Goal: Task Accomplishment & Management: Manage account settings

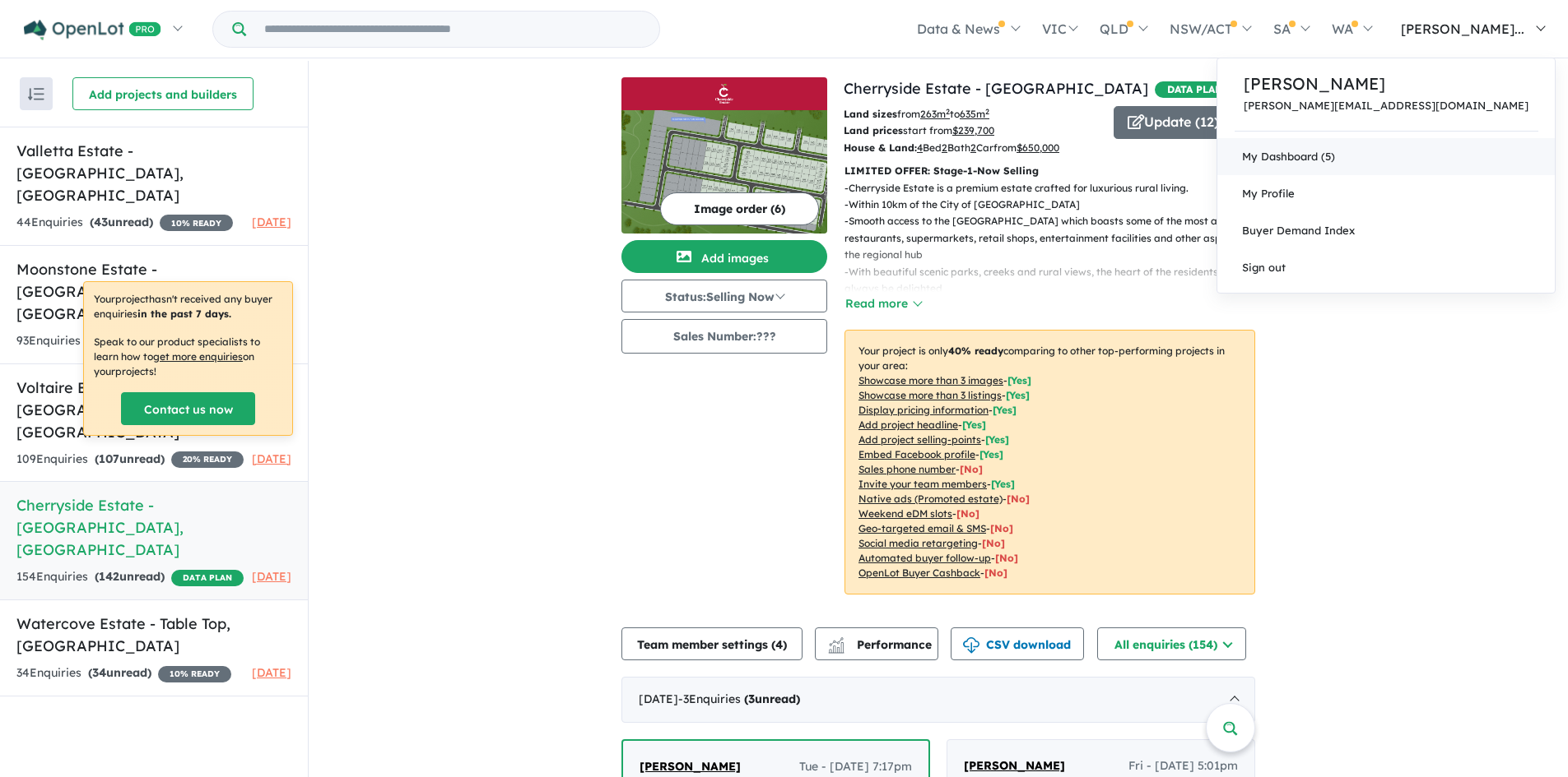
click at [1429, 154] on link "My Dashboard (5)" at bounding box center [1386, 156] width 337 height 37
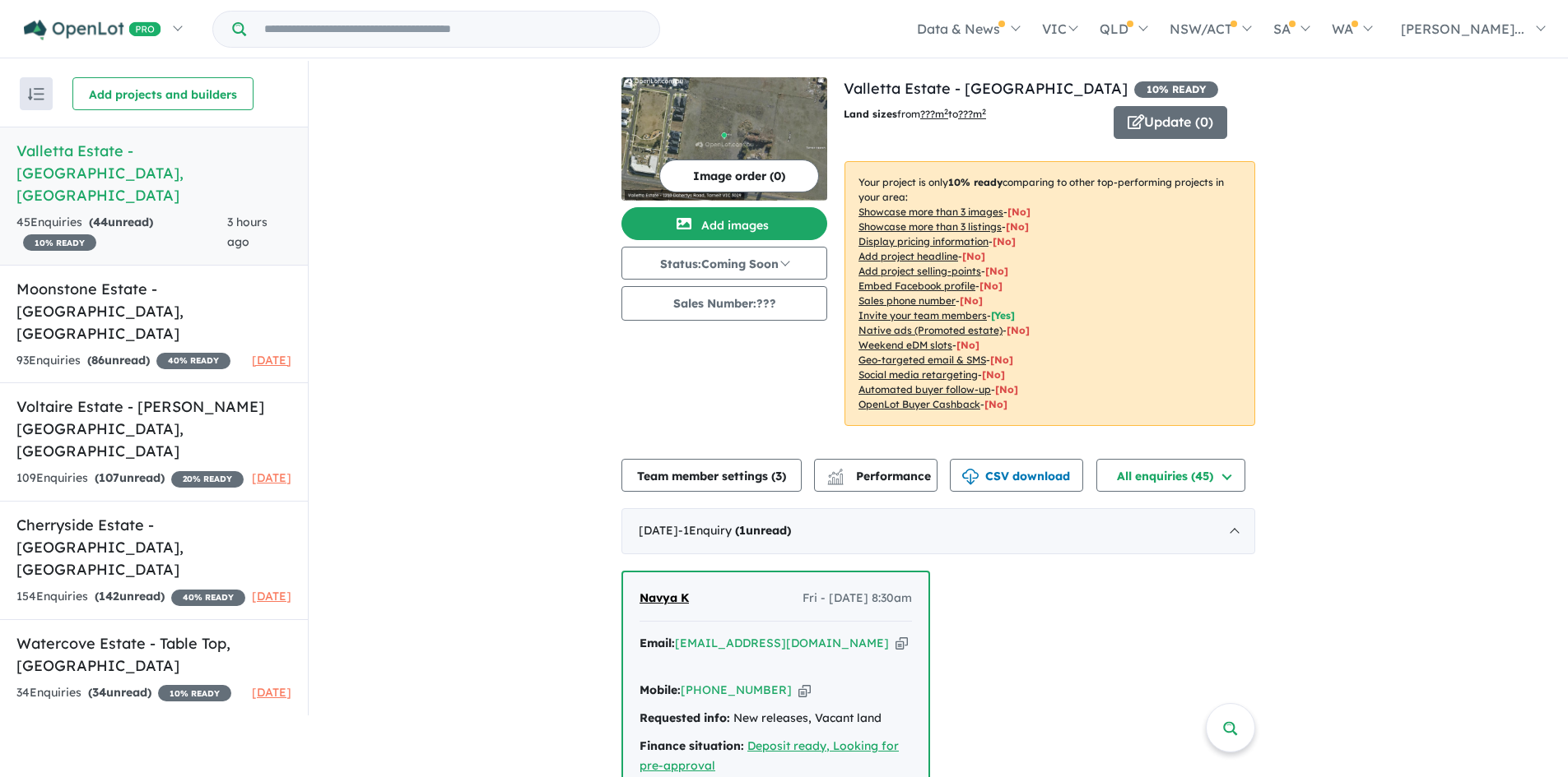
click at [85, 154] on h5 "[GEOGRAPHIC_DATA] - [GEOGRAPHIC_DATA] , [GEOGRAPHIC_DATA]" at bounding box center [154, 173] width 275 height 66
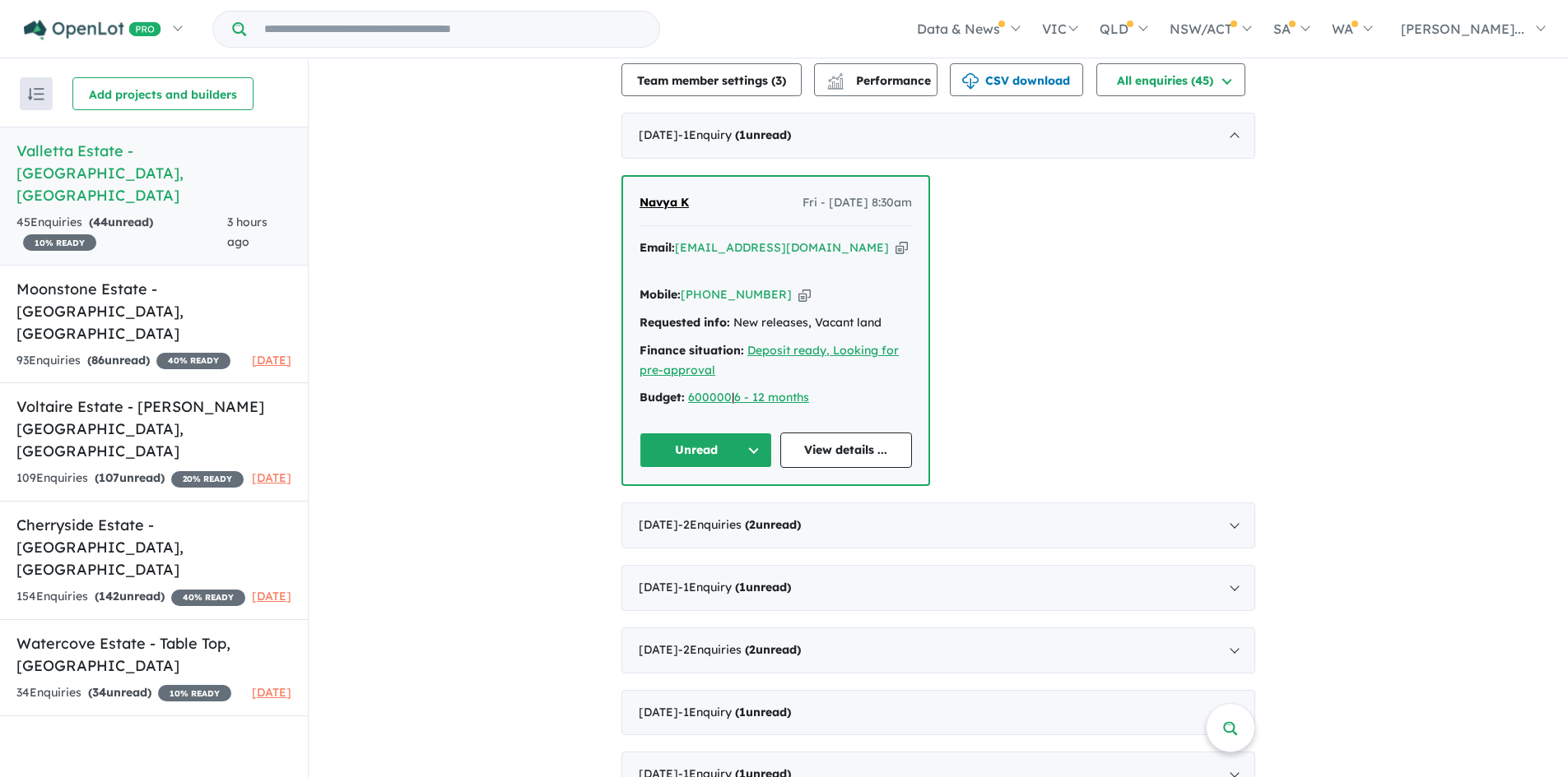
scroll to position [494, 0]
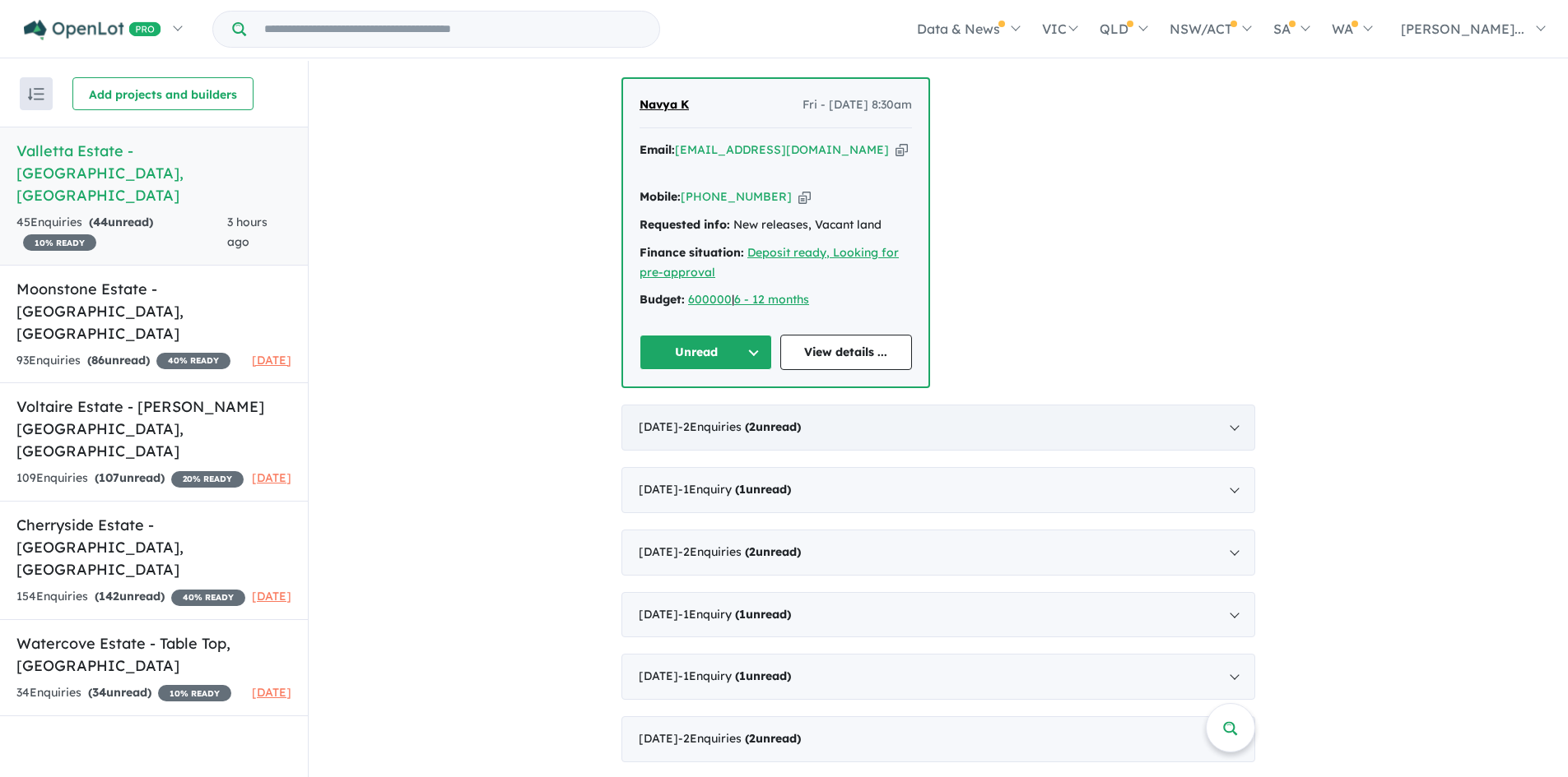
click at [756, 420] on span "2" at bounding box center [752, 427] width 7 height 15
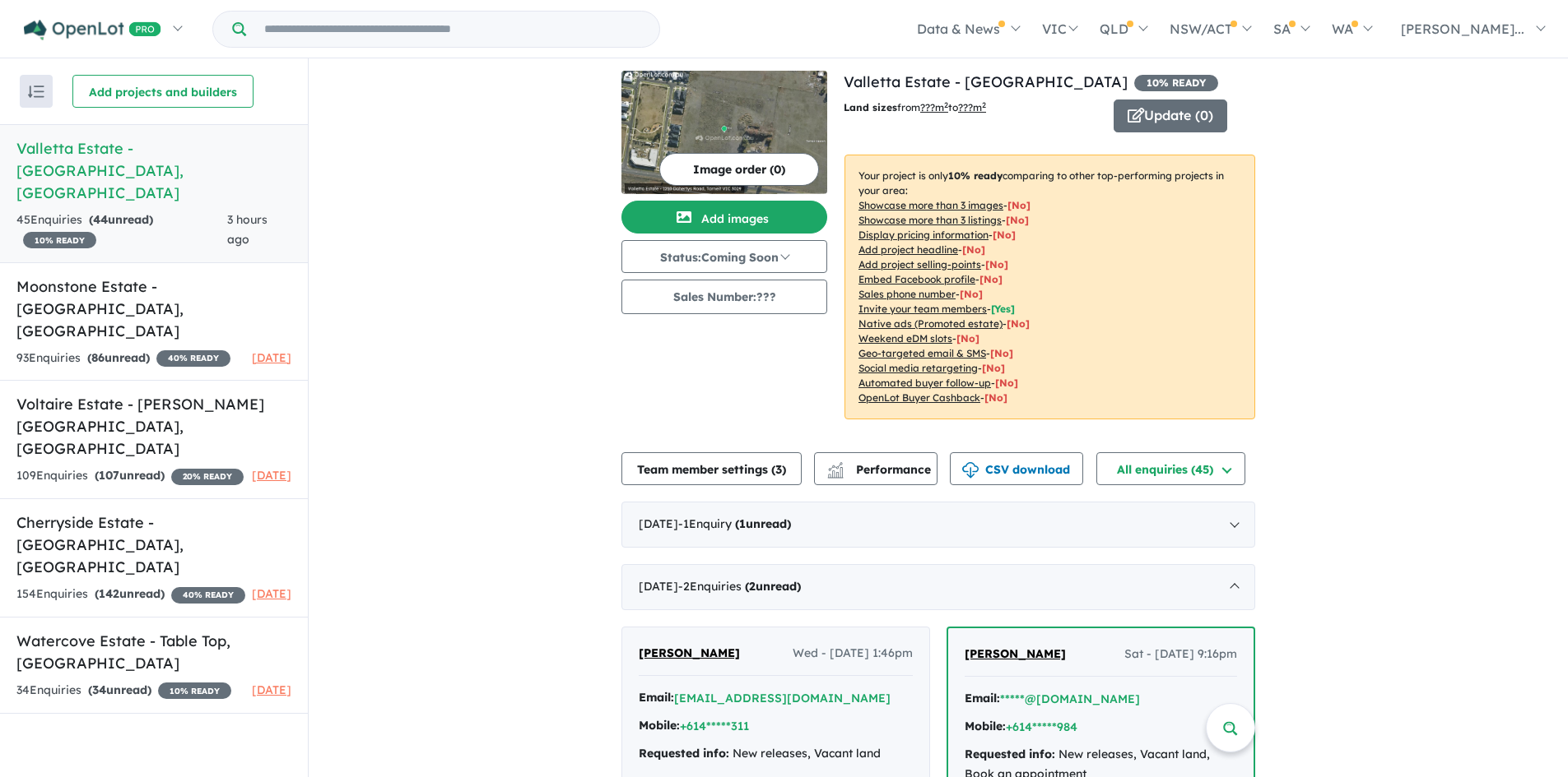
scroll to position [0, 0]
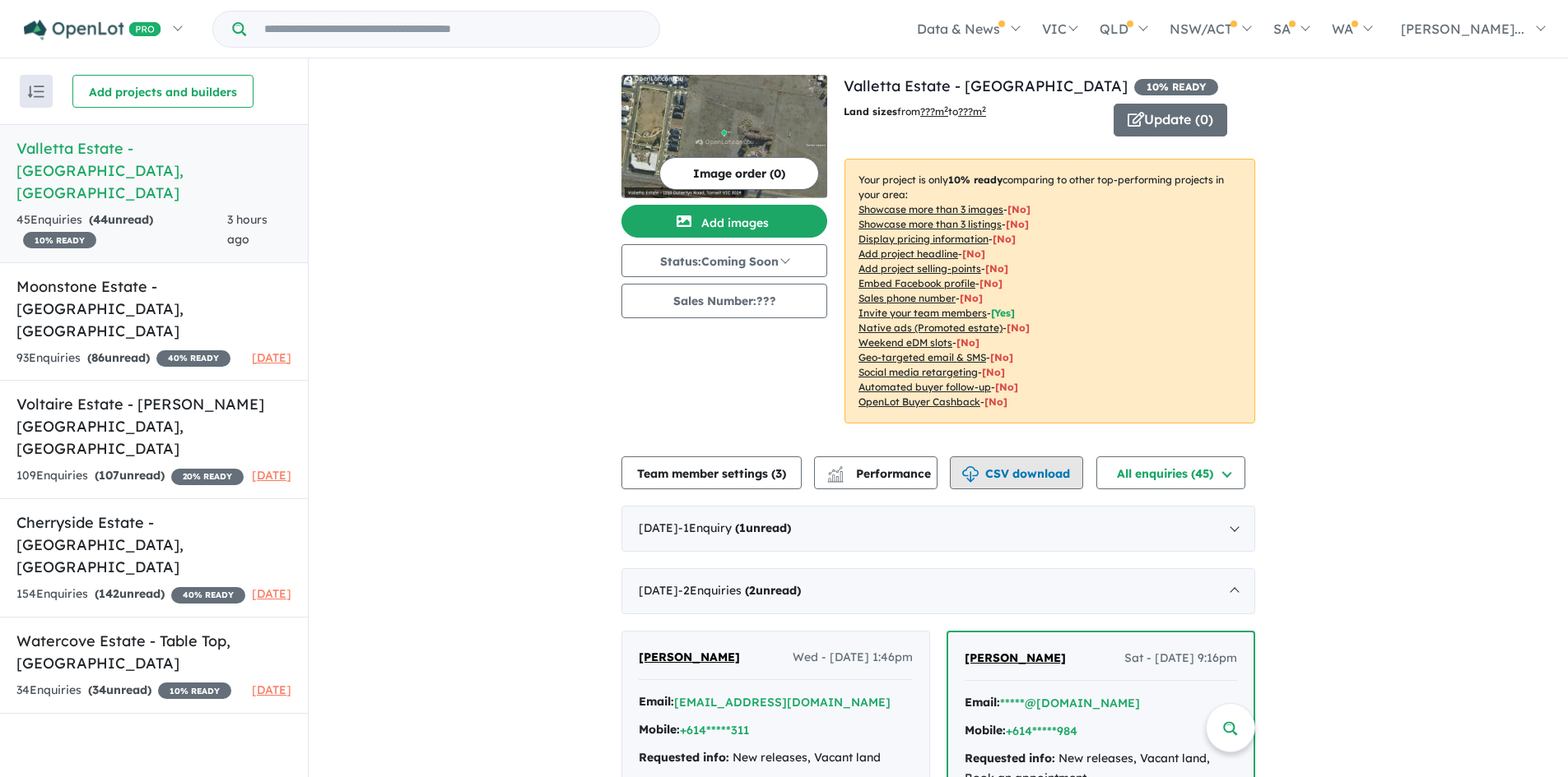
click at [1003, 478] on button "CSV download" at bounding box center [1016, 473] width 134 height 33
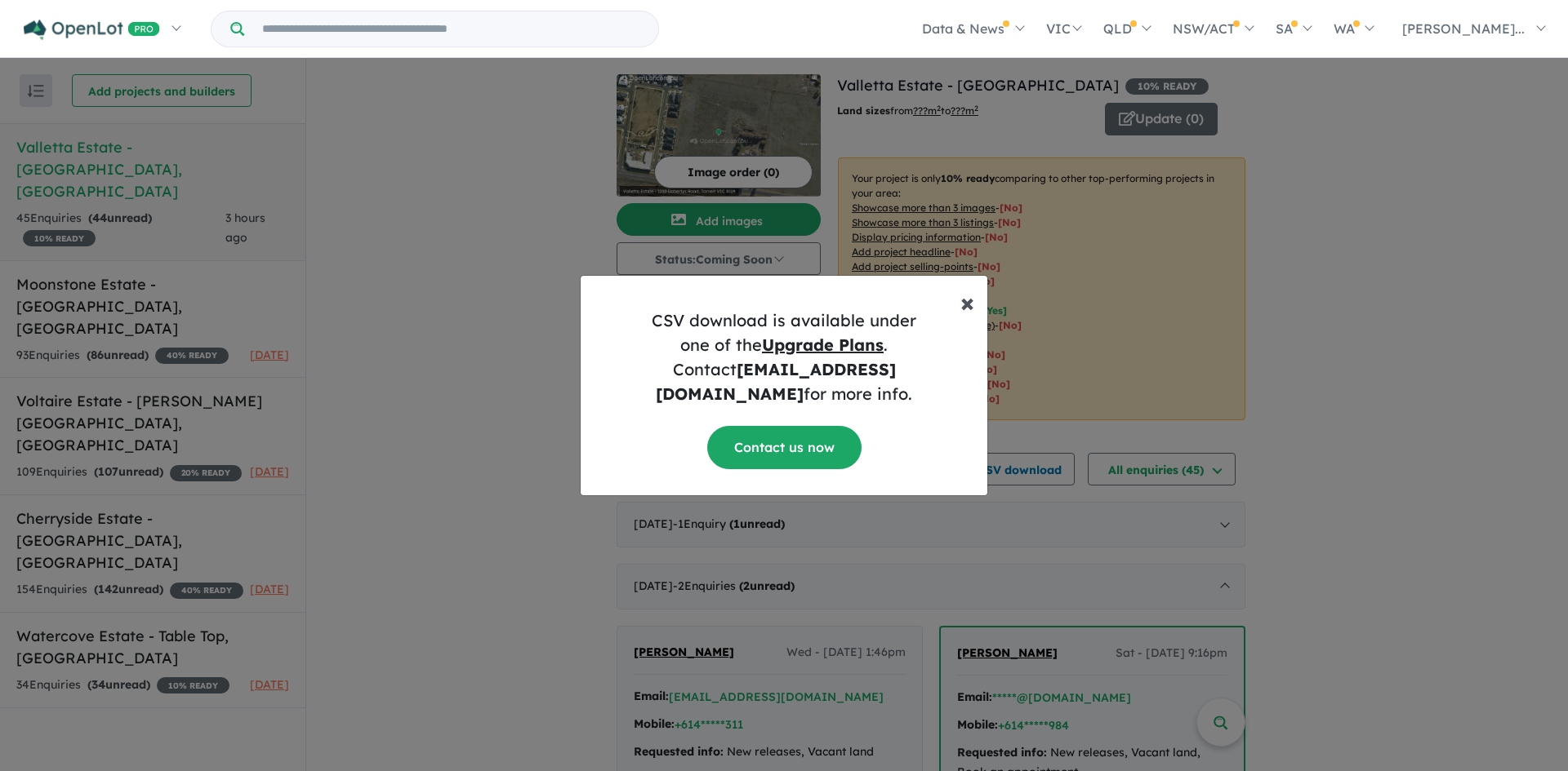
click at [968, 319] on span "×" at bounding box center [967, 302] width 14 height 33
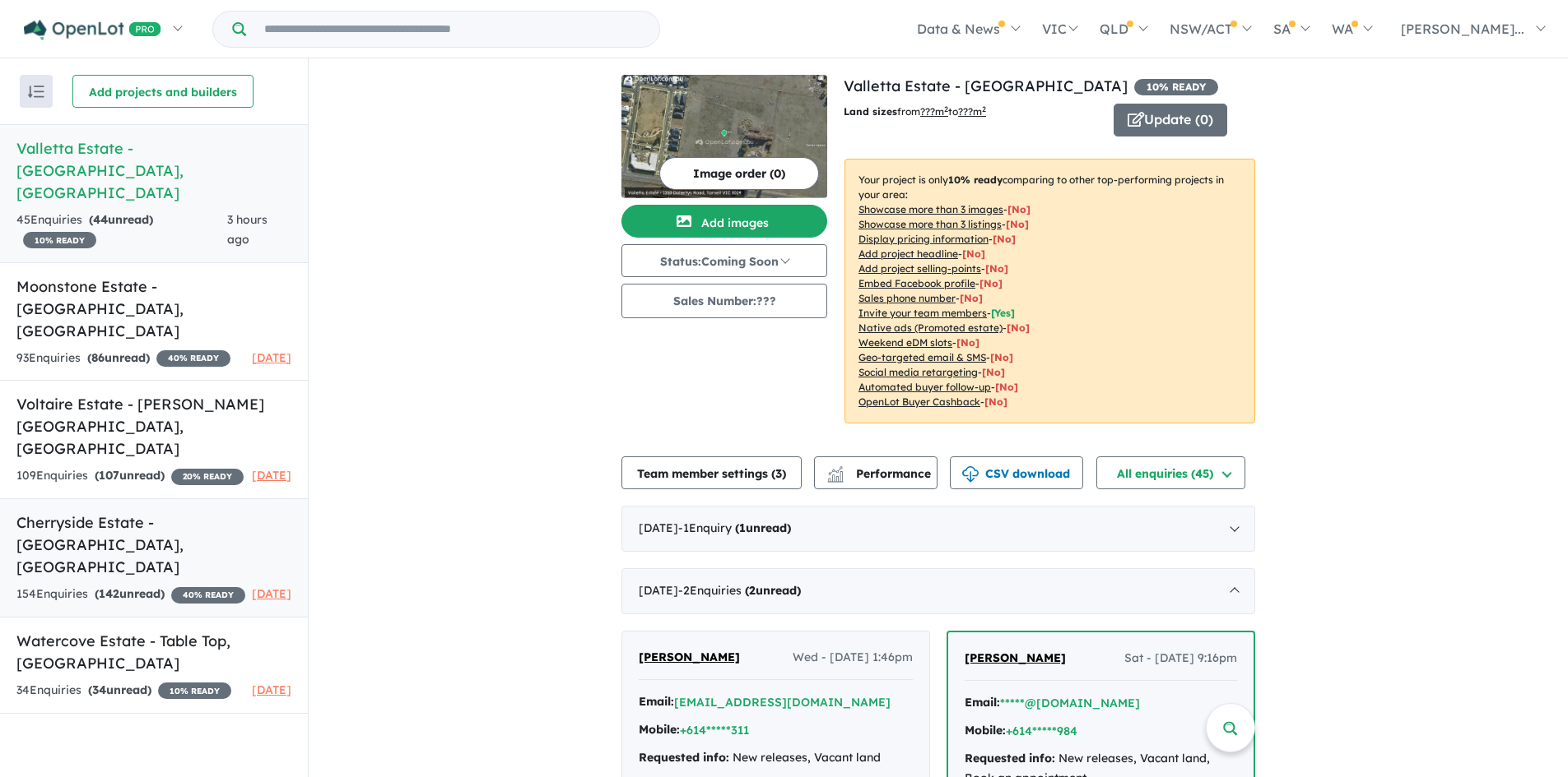
click at [63, 512] on h5 "Cherryside Estate - Smythes Creek , VIC" at bounding box center [154, 545] width 275 height 66
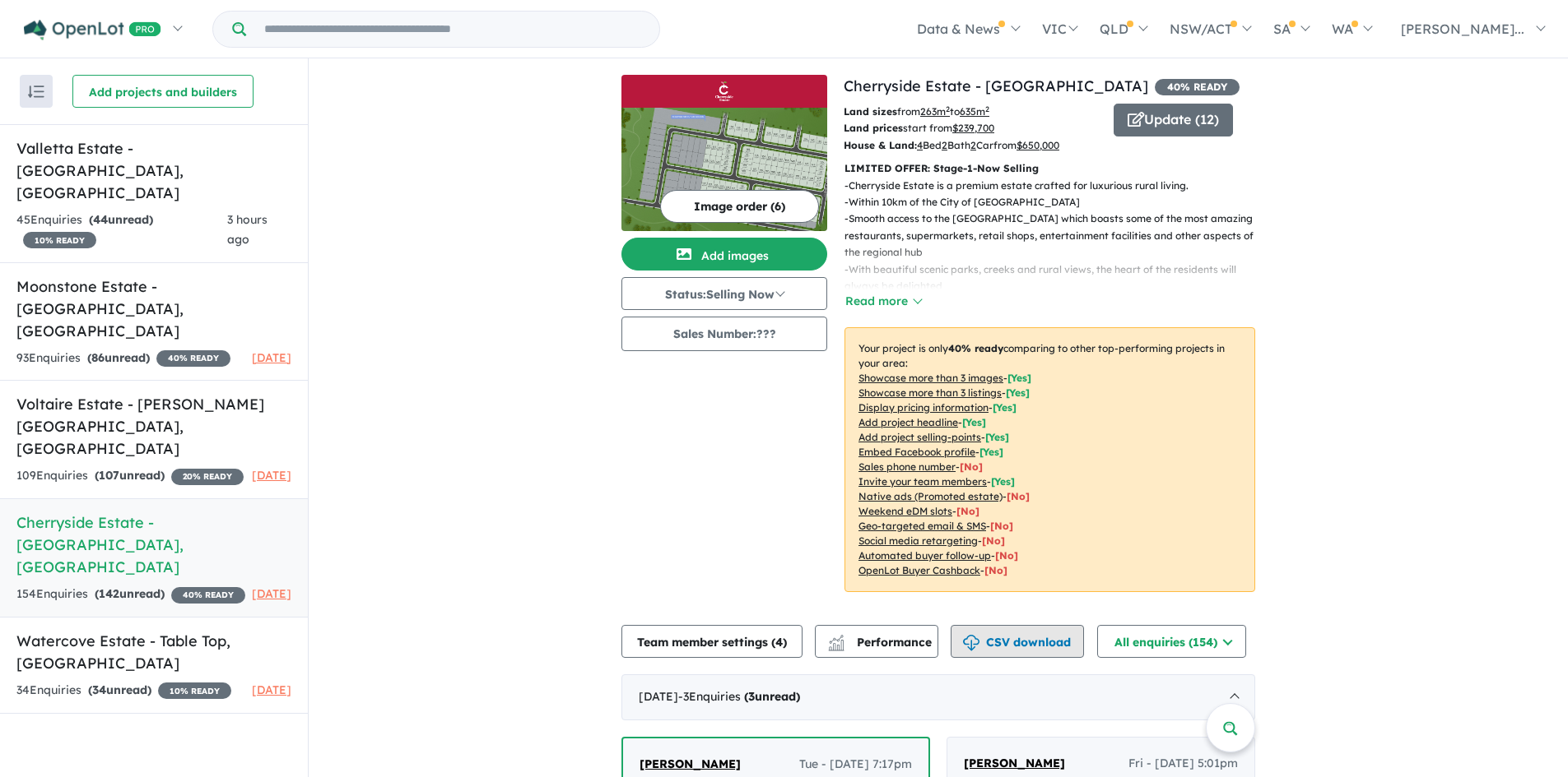
click at [994, 639] on button "CSV download" at bounding box center [1017, 641] width 134 height 33
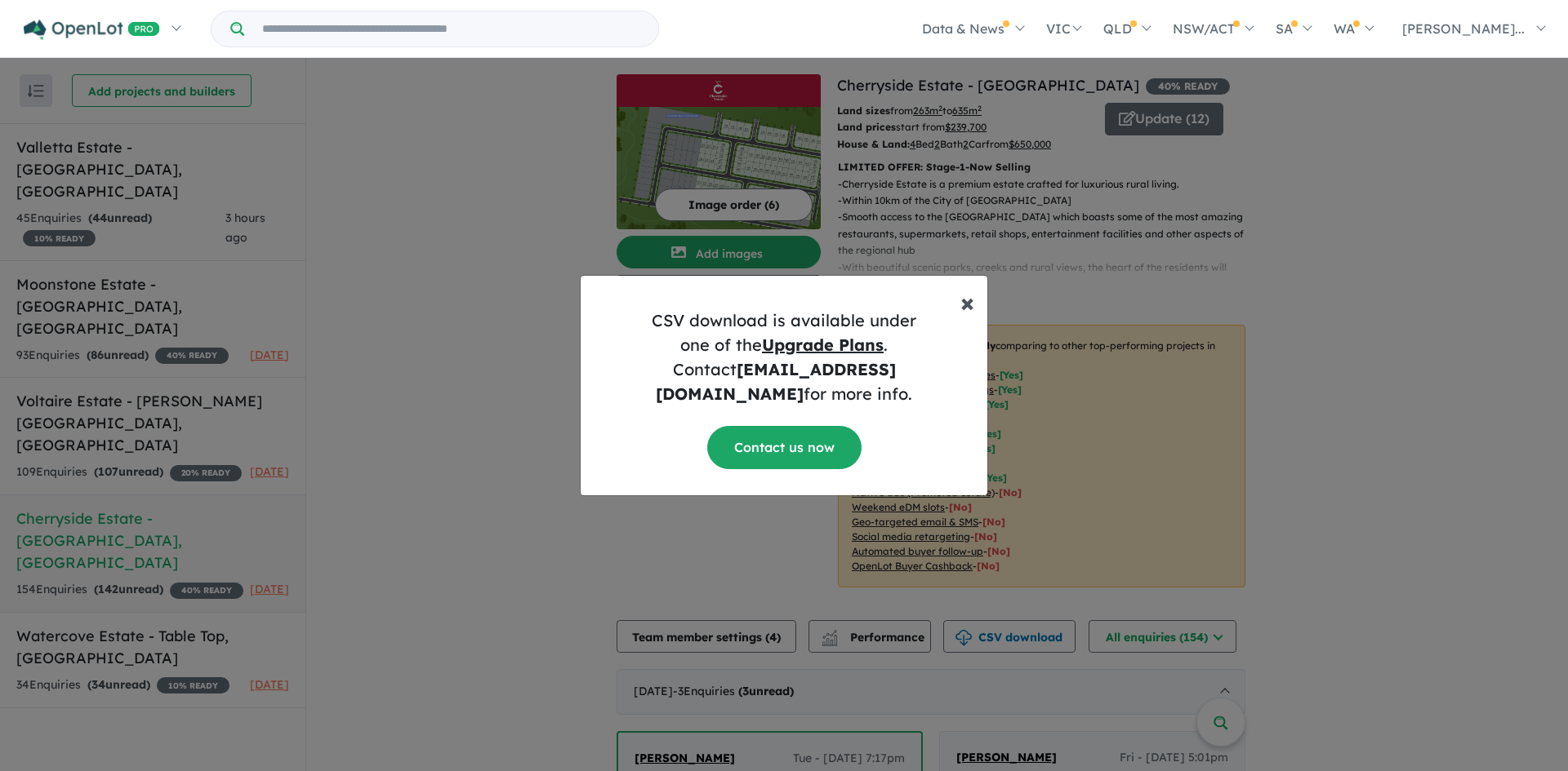
click at [968, 315] on span "×" at bounding box center [967, 302] width 14 height 33
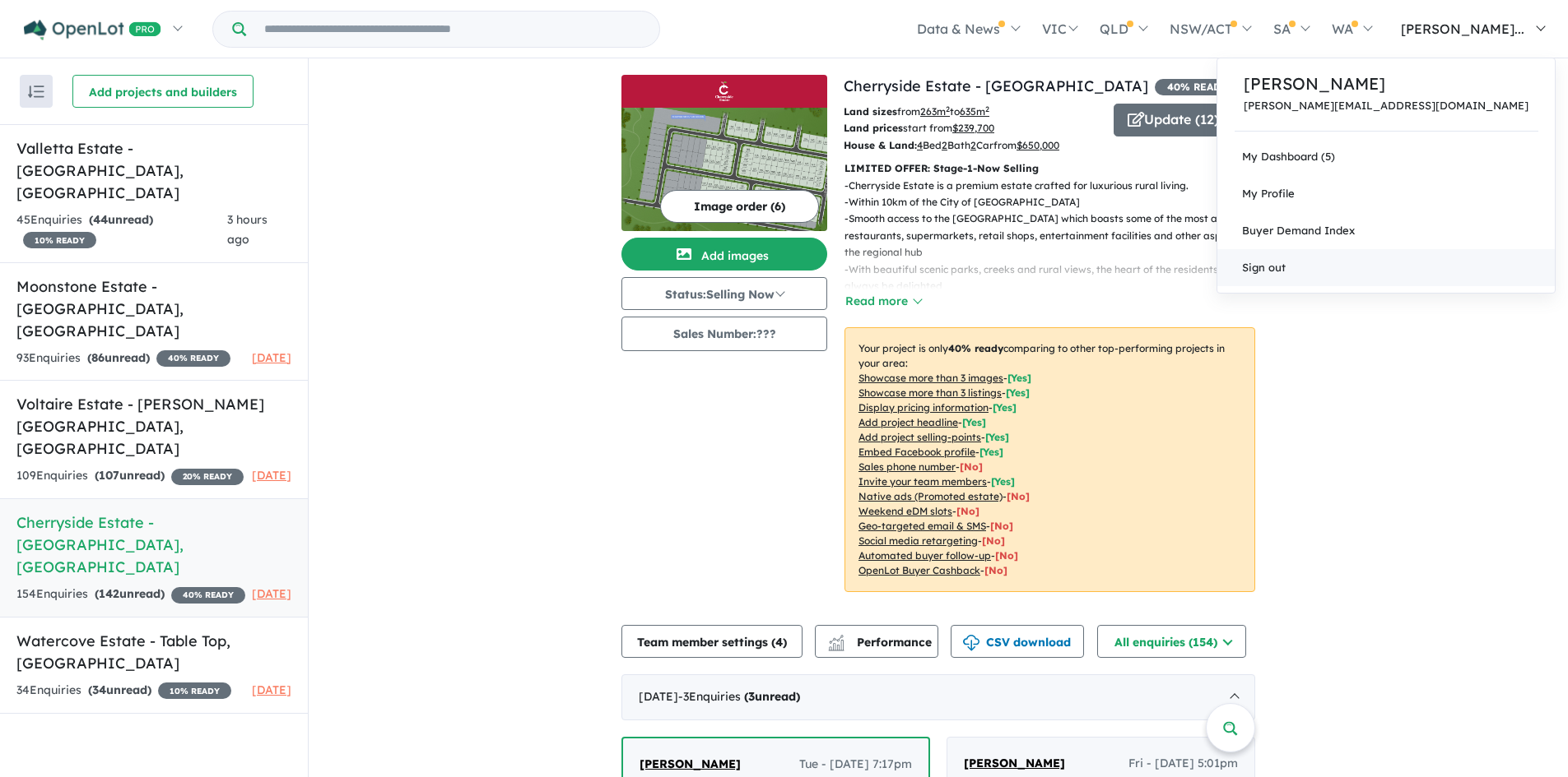
click at [1432, 274] on link "Sign out" at bounding box center [1386, 267] width 337 height 37
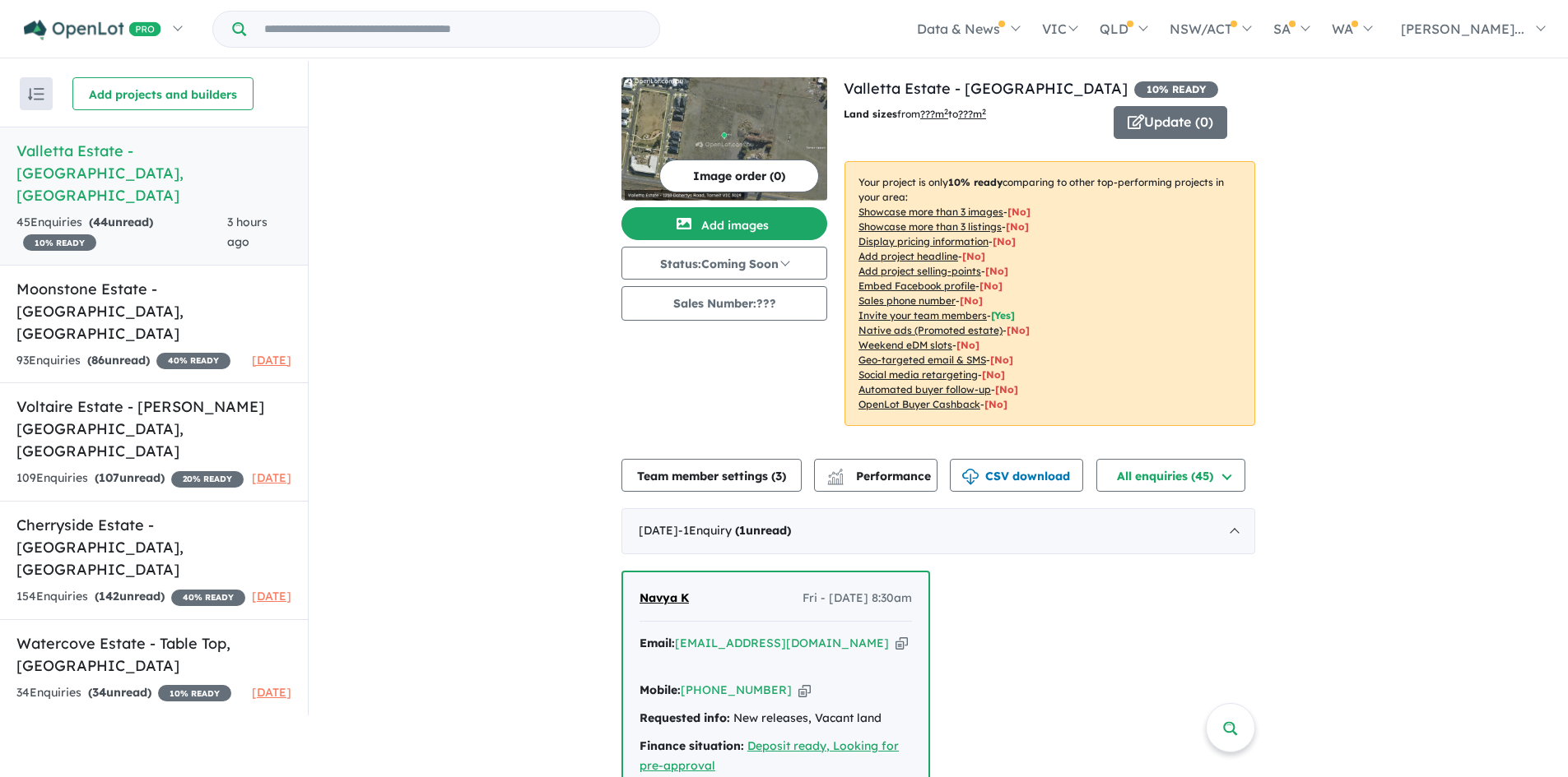
click at [90, 145] on h5 "[GEOGRAPHIC_DATA] - [GEOGRAPHIC_DATA] , [GEOGRAPHIC_DATA]" at bounding box center [154, 173] width 275 height 66
click at [999, 484] on button "CSV download" at bounding box center [1016, 475] width 134 height 33
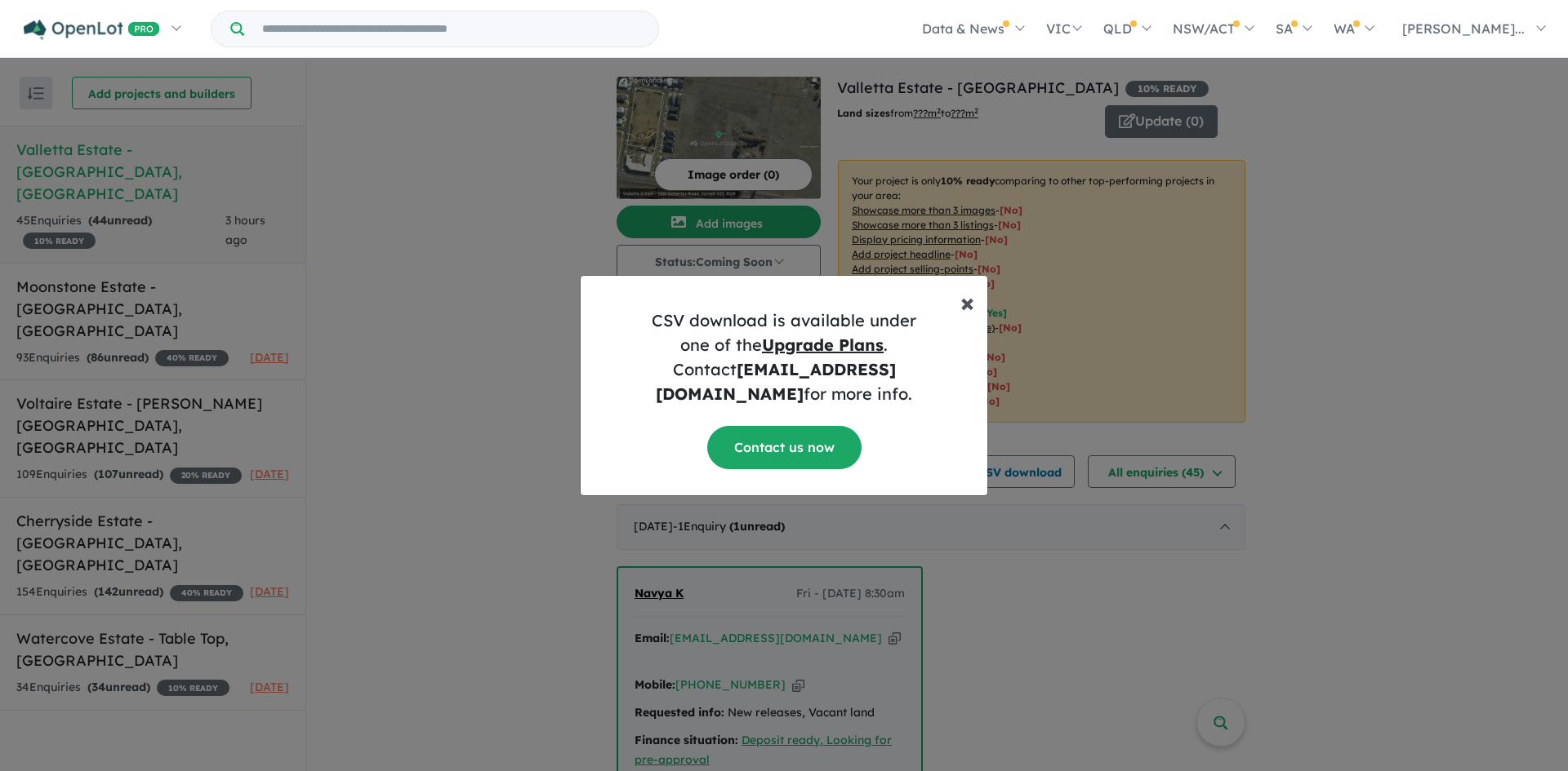
click at [973, 308] on span "×" at bounding box center [967, 302] width 14 height 33
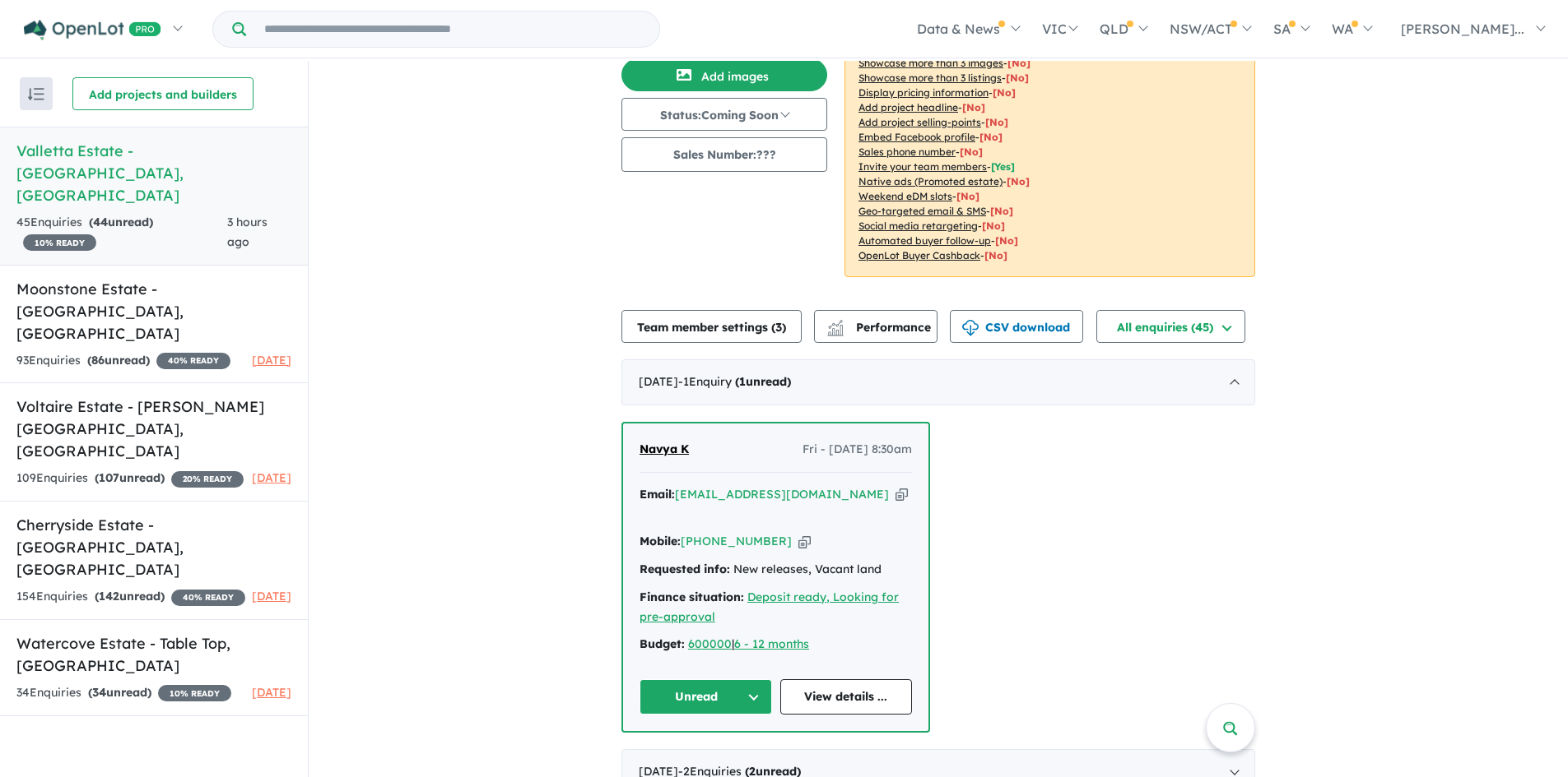
scroll to position [165, 0]
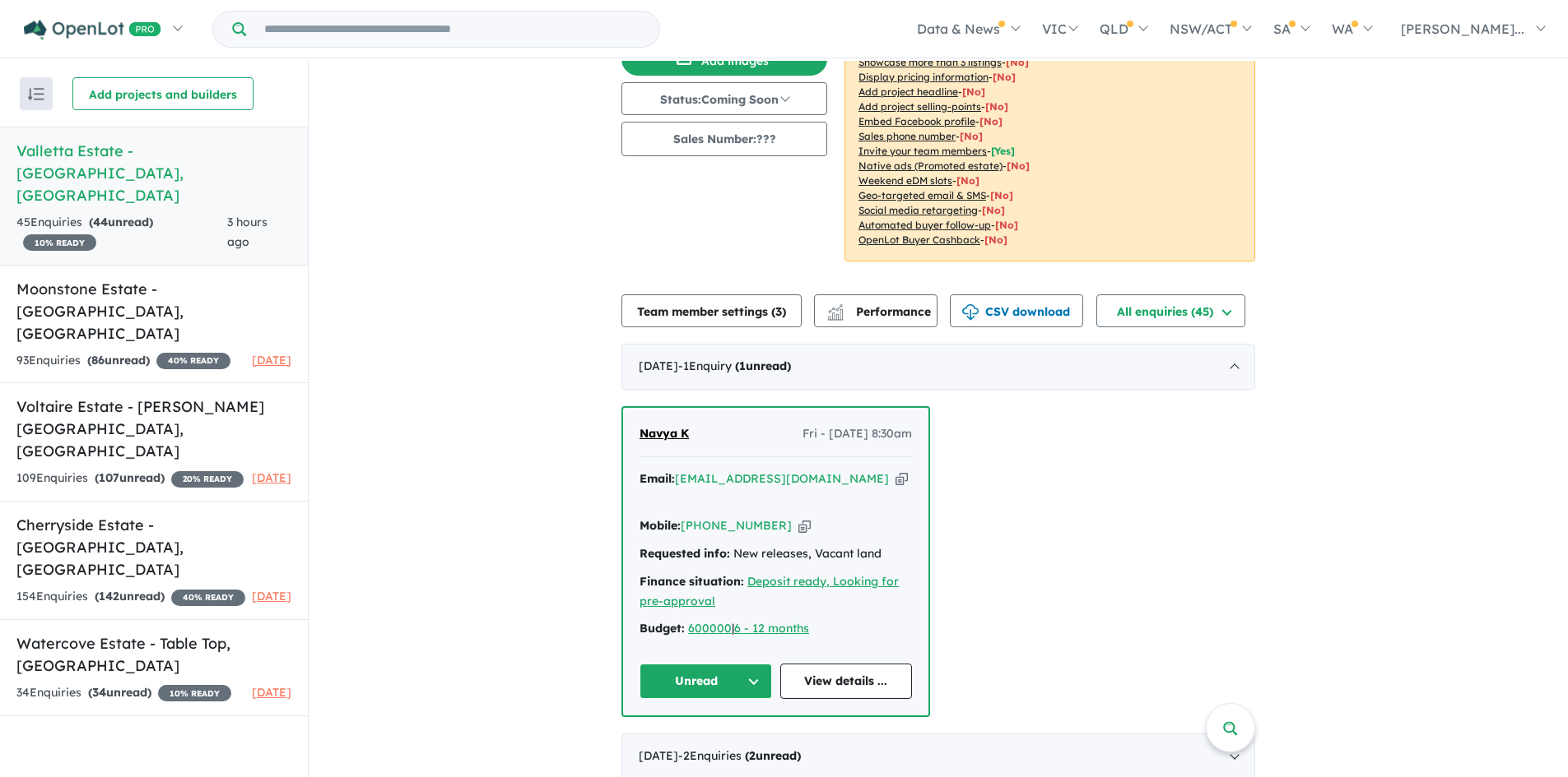
click at [798, 517] on icon "button" at bounding box center [804, 526] width 12 height 17
click at [138, 278] on h5 "Moonstone Estate - [GEOGRAPHIC_DATA] , [GEOGRAPHIC_DATA]" at bounding box center [154, 311] width 275 height 66
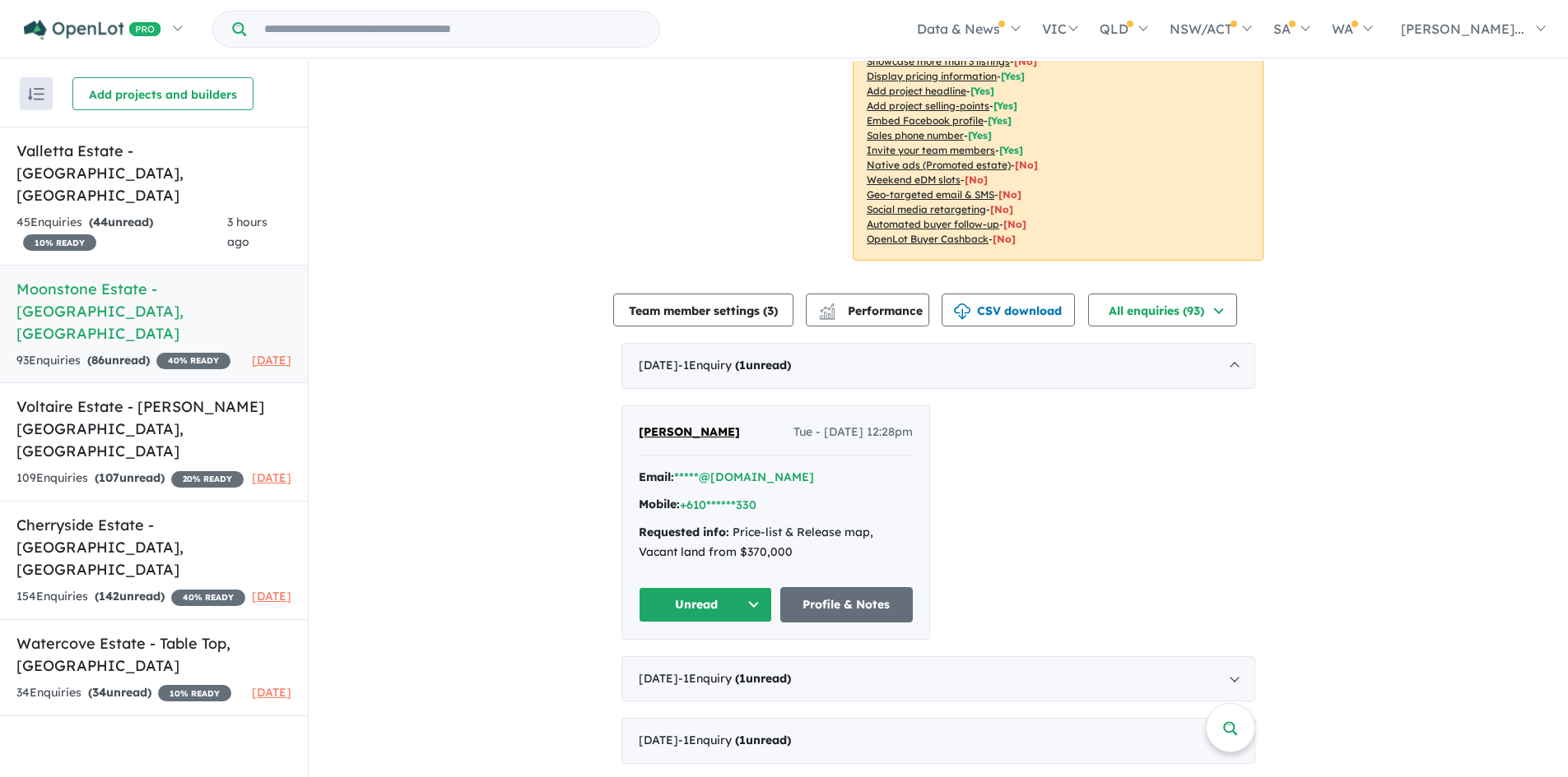
scroll to position [329, 0]
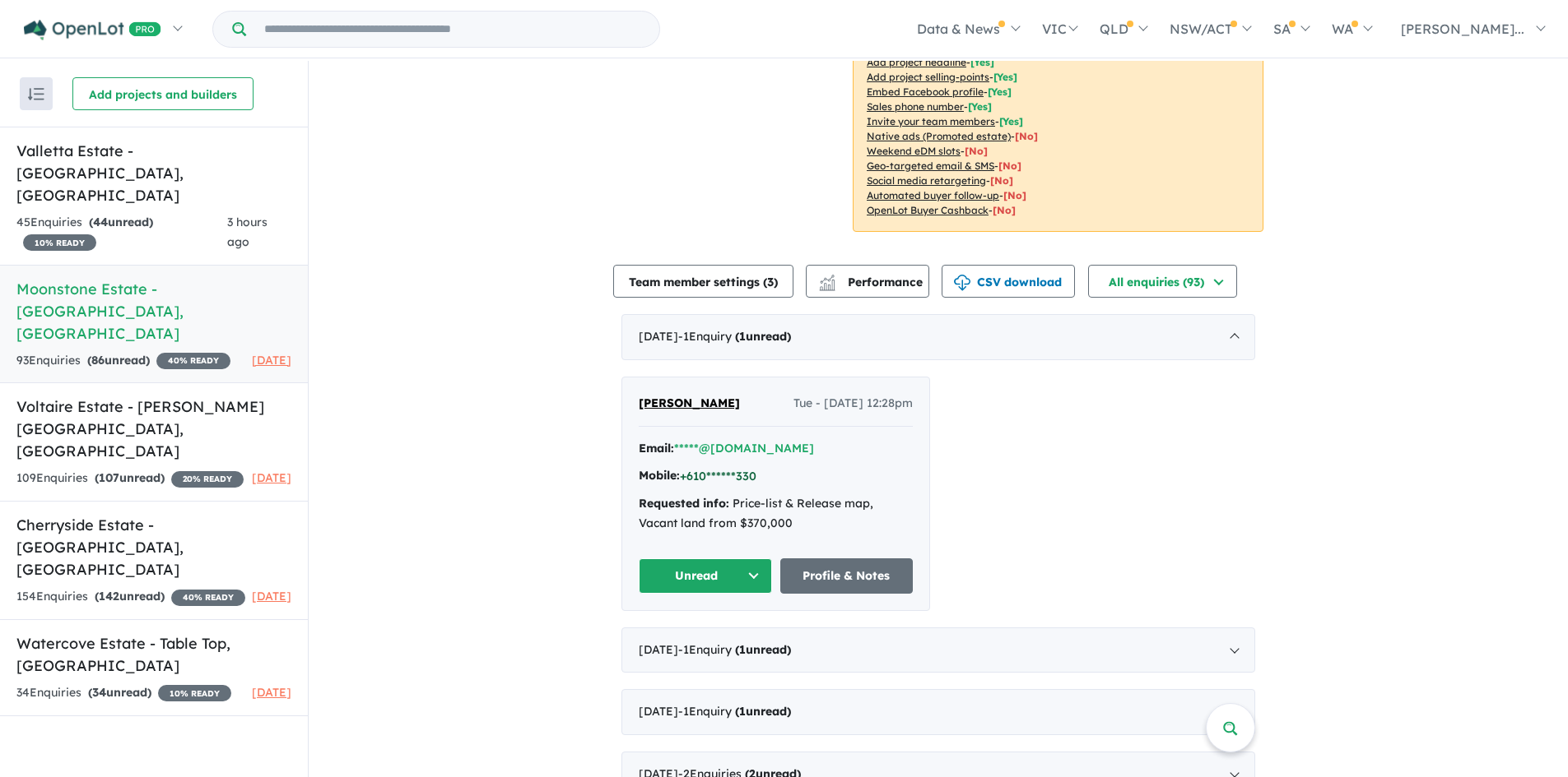
click at [742, 468] on button "+610******330" at bounding box center [718, 477] width 77 height 17
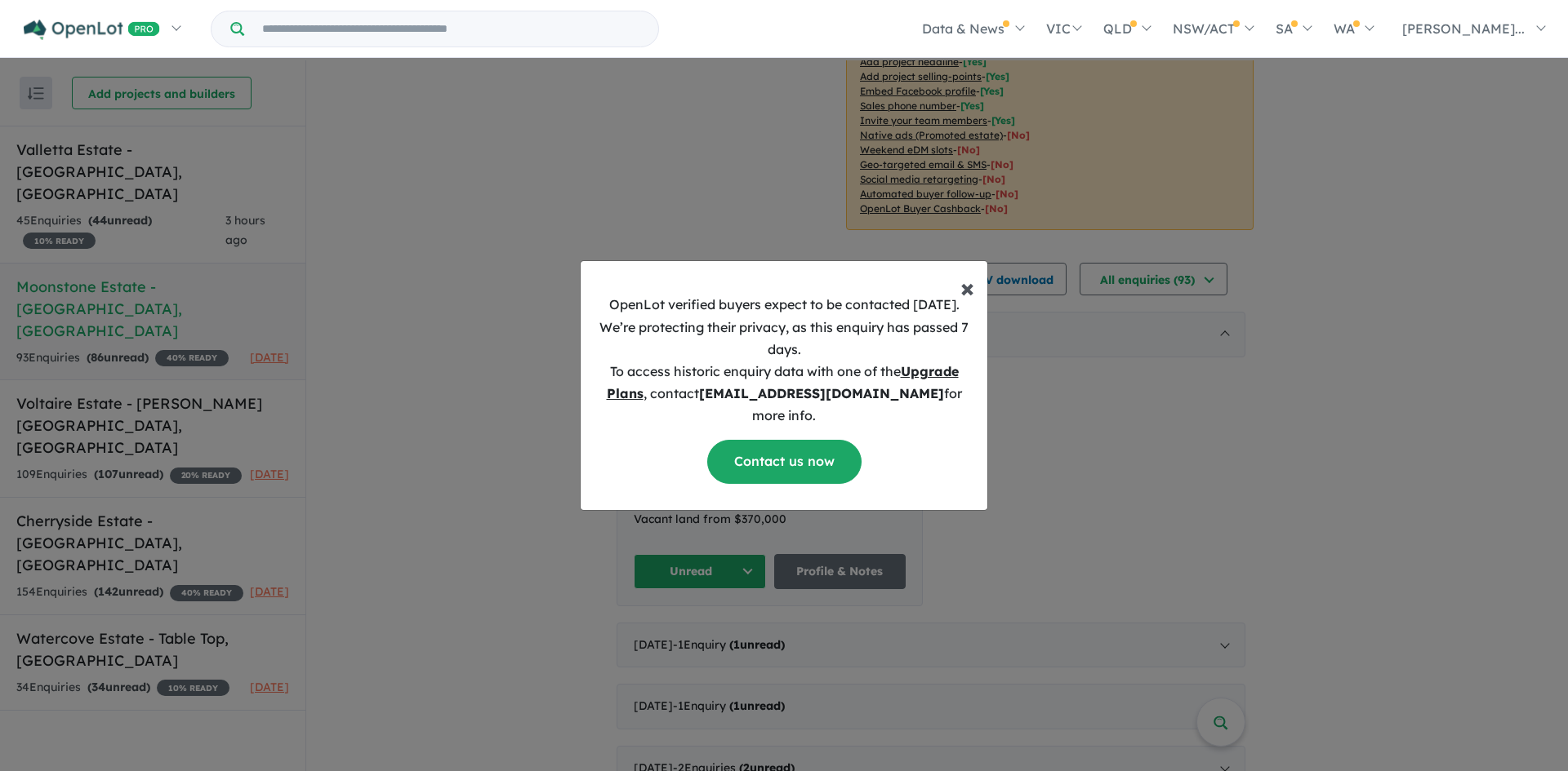
click at [962, 300] on span "×" at bounding box center [967, 287] width 14 height 33
